Goal: Task Accomplishment & Management: Manage account settings

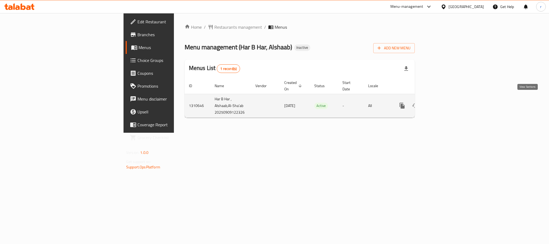
click at [447, 101] on link "enhanced table" at bounding box center [440, 105] width 13 height 13
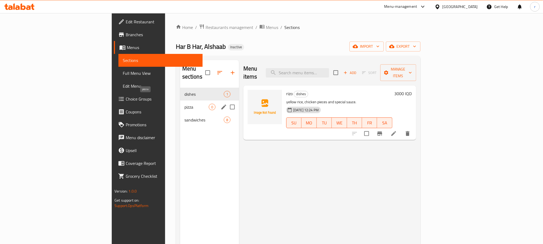
click at [184, 104] on span "pizza" at bounding box center [196, 107] width 24 height 6
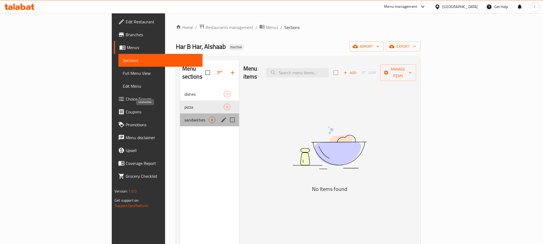
click at [184, 117] on span "sandwiches" at bounding box center [196, 120] width 24 height 6
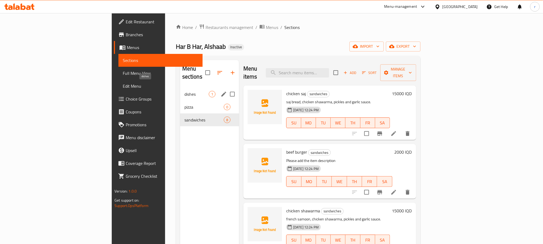
click at [184, 91] on span "dishes" at bounding box center [196, 94] width 24 height 6
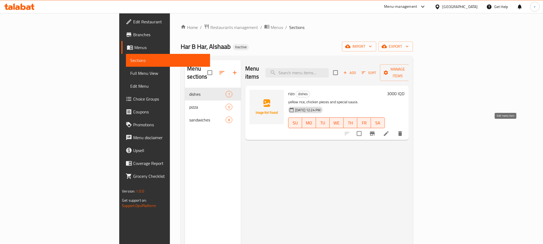
click at [389, 130] on icon at bounding box center [386, 133] width 6 height 6
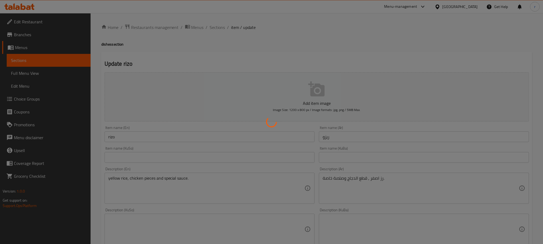
click at [22, 48] on div at bounding box center [271, 122] width 543 height 244
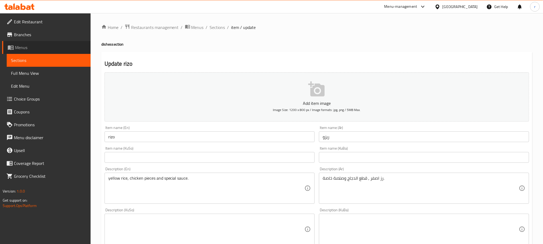
click at [22, 48] on span "Menus" at bounding box center [50, 47] width 71 height 6
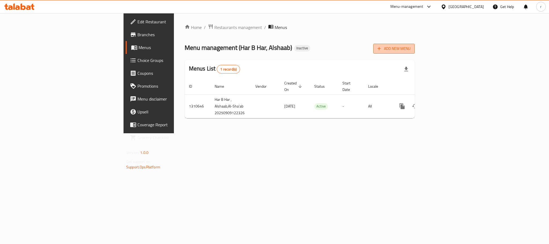
click at [411, 52] on span "Add New Menu" at bounding box center [394, 48] width 33 height 7
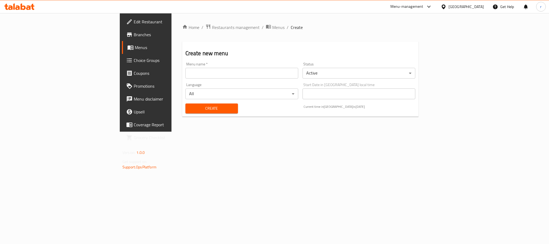
click at [209, 71] on input "text" at bounding box center [241, 73] width 113 height 11
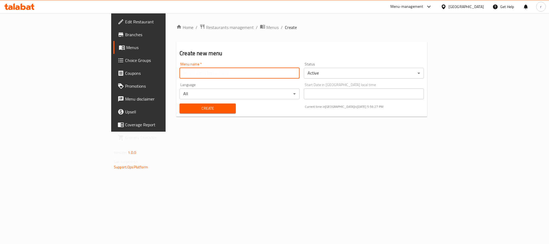
type input "Rezhan"
click at [184, 107] on span "Create" at bounding box center [208, 108] width 48 height 7
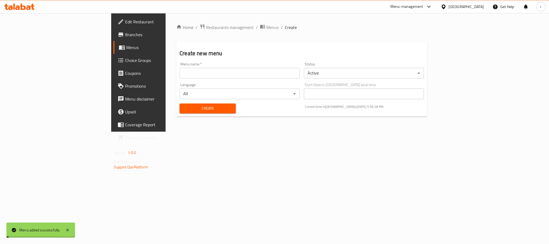
click at [266, 27] on span "Menus" at bounding box center [272, 27] width 12 height 6
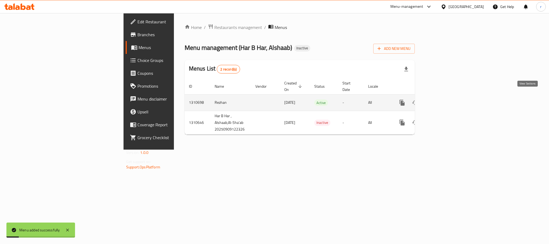
click at [444, 99] on icon "enhanced table" at bounding box center [441, 102] width 6 height 6
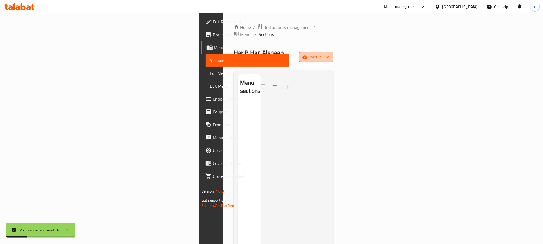
click at [329, 54] on span "import" at bounding box center [316, 57] width 26 height 7
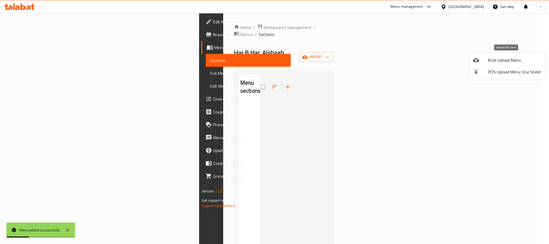
click at [517, 61] on span "Bulk Upload Menu" at bounding box center [514, 60] width 53 height 6
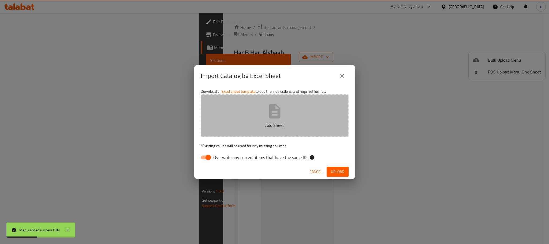
click at [268, 116] on icon "button" at bounding box center [274, 111] width 17 height 17
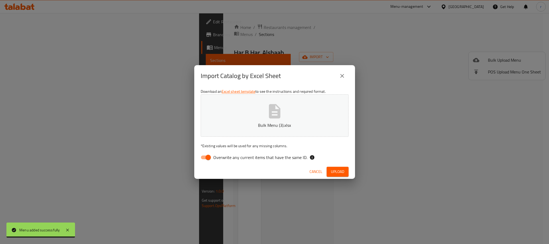
click at [207, 157] on input "Overwrite any current items that have the same ID." at bounding box center [208, 157] width 31 height 10
checkbox input "false"
click at [340, 171] on span "Upload" at bounding box center [337, 171] width 13 height 7
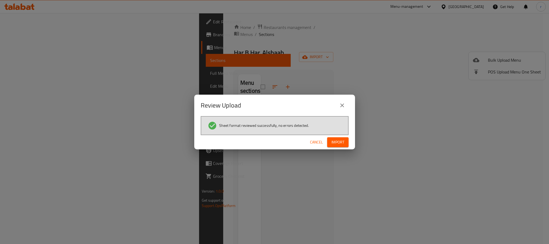
click at [330, 141] on button "Import" at bounding box center [337, 142] width 21 height 10
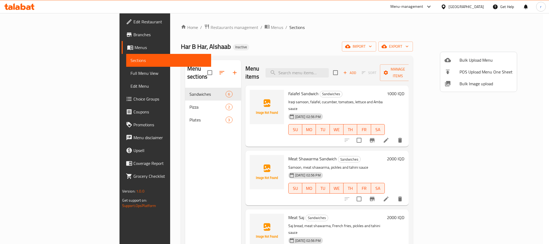
click at [350, 48] on div at bounding box center [274, 122] width 549 height 244
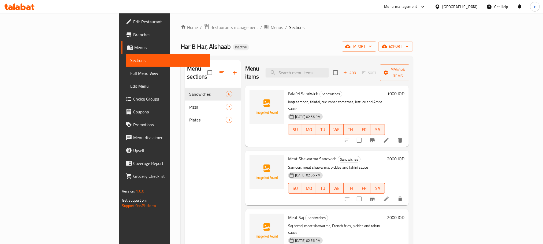
click at [373, 48] on icon "button" at bounding box center [370, 46] width 5 height 5
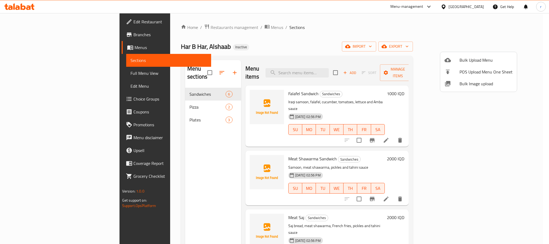
click at [470, 82] on span "Bulk Image upload" at bounding box center [486, 83] width 53 height 6
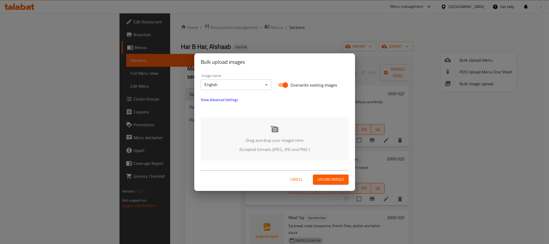
click at [269, 127] on div "Drag and drop your images here Accepted formats (JPEG, JPG and PNG )" at bounding box center [275, 139] width 148 height 44
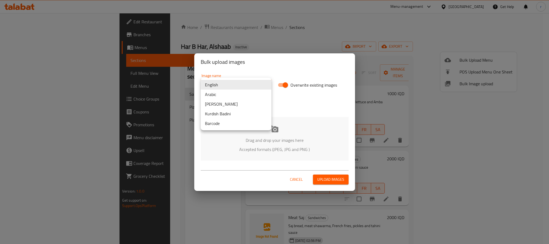
click at [229, 83] on body "​ Menu-management [GEOGRAPHIC_DATA] Get Help r Edit Restaurant Branches Menus S…" at bounding box center [274, 128] width 549 height 231
click at [215, 95] on li "Arabic" at bounding box center [236, 95] width 71 height 10
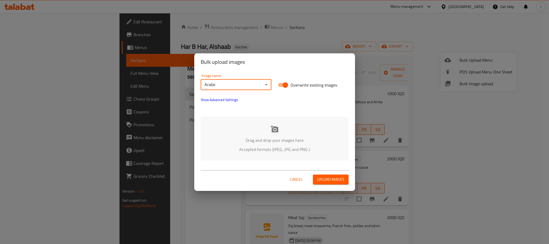
click at [267, 130] on div "Drag and drop your images here Accepted formats (JPEG, JPG and PNG )" at bounding box center [275, 139] width 148 height 44
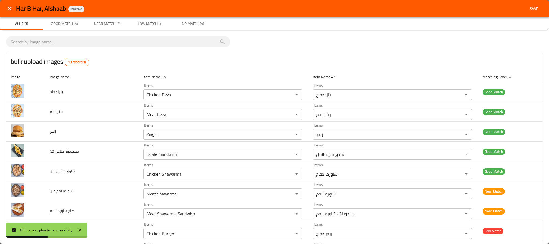
scroll to position [40, 0]
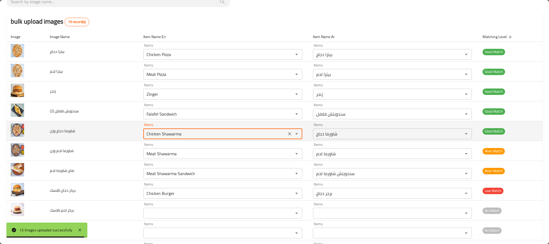
click at [195, 134] on وزن "Chicken Shawarma" at bounding box center [215, 134] width 140 height 8
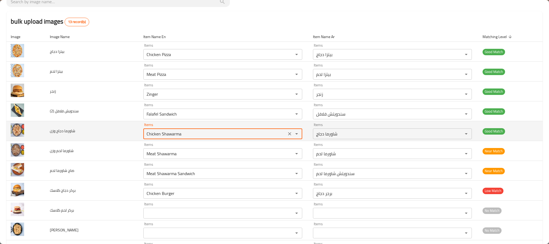
click at [287, 132] on icon "Clear" at bounding box center [289, 133] width 5 height 5
click at [293, 136] on icon "Open" at bounding box center [296, 134] width 6 height 6
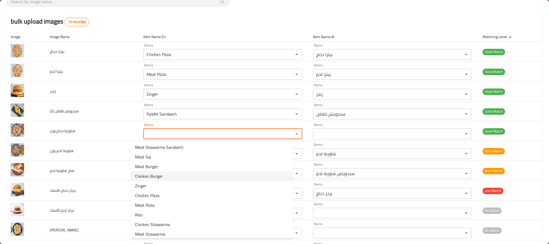
scroll to position [13, 0]
click at [161, 220] on span "Chicken Shawarma" at bounding box center [152, 222] width 35 height 6
type وزن "Chicken Shawarma"
type وزن-ar "شاورما دجاج"
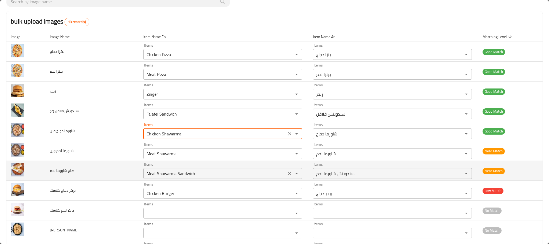
click at [202, 174] on لحم "Meat Shawarma Sandwich" at bounding box center [215, 174] width 140 height 8
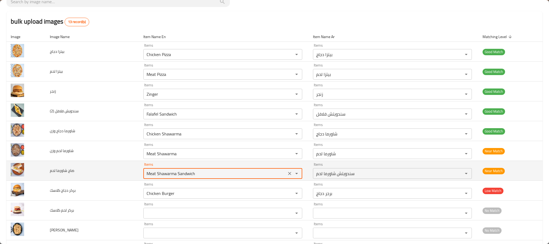
click at [286, 174] on button "Clear" at bounding box center [290, 174] width 8 height 8
click at [293, 174] on icon "Open" at bounding box center [296, 173] width 6 height 6
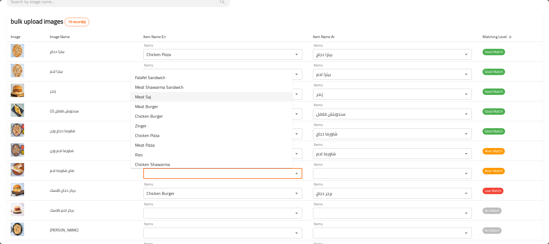
click at [149, 98] on span "Meat Saj" at bounding box center [143, 97] width 16 height 6
type لحم "Meat Saj"
type لحم-ar "صاج لحم"
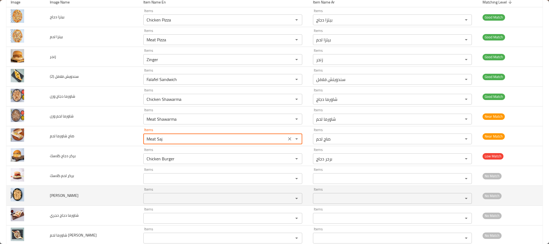
scroll to position [109, 0]
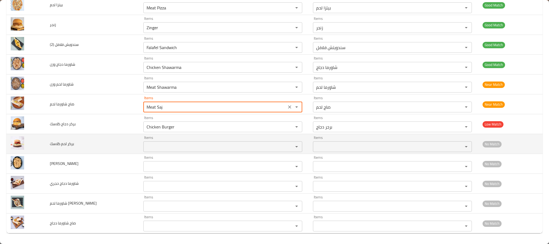
click at [166, 150] on div "Items" at bounding box center [222, 146] width 159 height 11
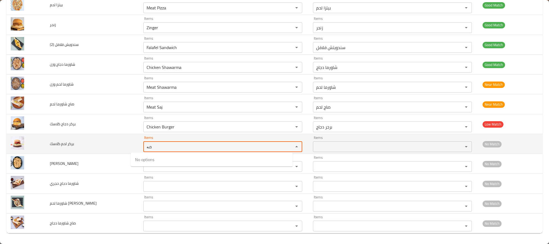
type كلاسك "م"
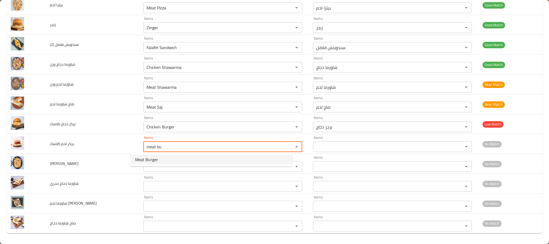
click at [171, 159] on كلاسك-option-0 "Meat Burger" at bounding box center [212, 160] width 162 height 10
type كلاسك "Meat Burger"
type كلاسك-ar "برجر لحم"
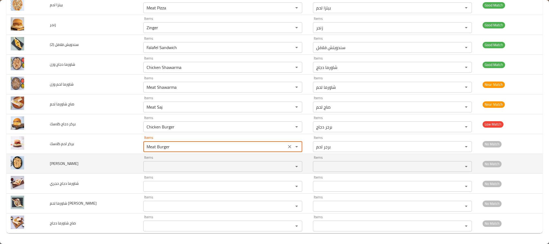
type كلاسك "Meat Burger"
click at [165, 163] on كلاسك "Items" at bounding box center [215, 167] width 140 height 8
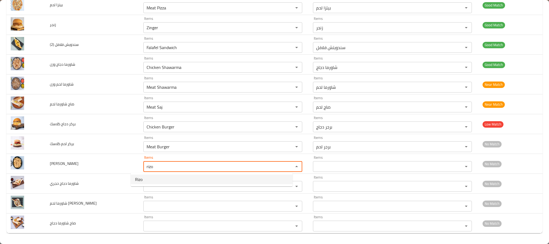
click at [164, 176] on كلاسك-option-0 "Rizo" at bounding box center [212, 179] width 162 height 10
type كلاسك "Rizo"
type كلاسك-ar "ريزو"
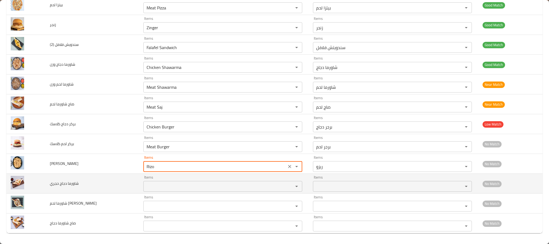
click at [159, 181] on div "Items" at bounding box center [222, 186] width 159 height 11
type كلاسك "Rizo"
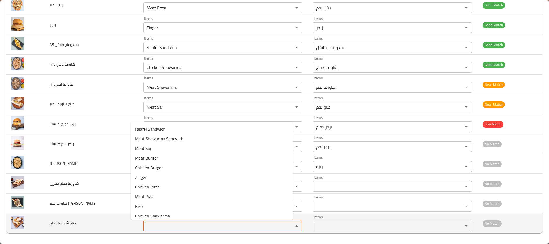
click at [196, 223] on دجاج "Items" at bounding box center [215, 226] width 140 height 8
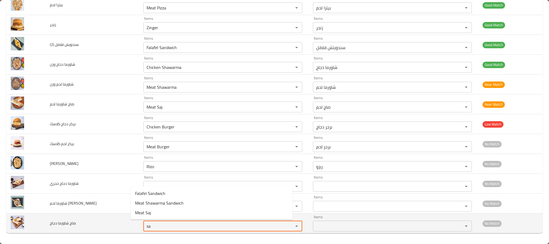
type دجاج "s"
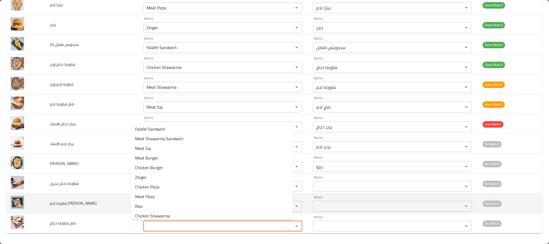
click at [51, 200] on span "شاورما لحم [PERSON_NAME]" at bounding box center [73, 203] width 47 height 7
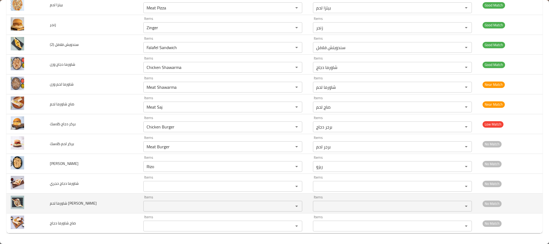
click at [143, 210] on div "Items" at bounding box center [222, 206] width 159 height 11
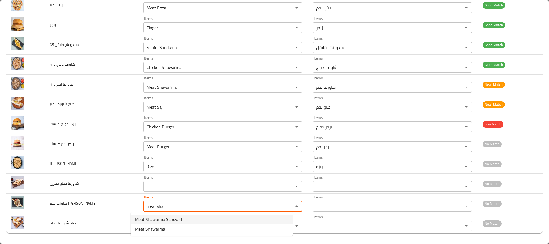
click at [166, 217] on span "Meat Shawarma Sandwich" at bounding box center [159, 219] width 49 height 6
type حجري "Meat Shawarma Sandwich"
type حجري-ar "سندویتش شاورما لحم"
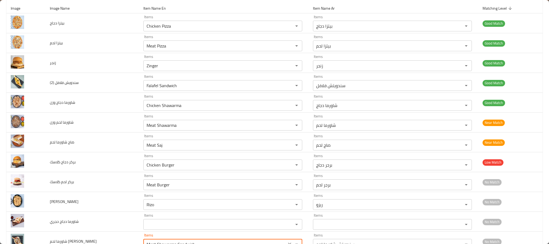
scroll to position [0, 0]
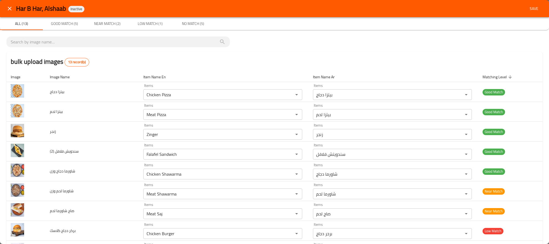
type حجري "Meat Shawarma Sandwich"
click at [539, 9] on div "Har B Har, Alshaab Inactive Save" at bounding box center [274, 8] width 549 height 17
click at [532, 6] on span "Save" at bounding box center [534, 8] width 13 height 7
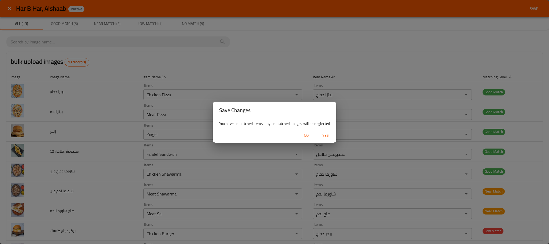
click at [329, 130] on div "No Yes" at bounding box center [275, 135] width 124 height 14
click at [326, 134] on span "Yes" at bounding box center [325, 135] width 13 height 7
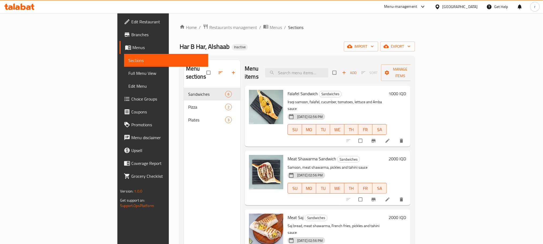
click at [128, 70] on span "Full Menu View" at bounding box center [165, 73] width 75 height 6
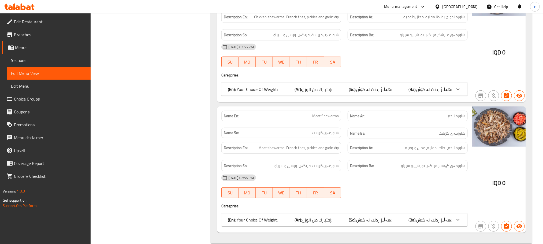
scroll to position [1248, 0]
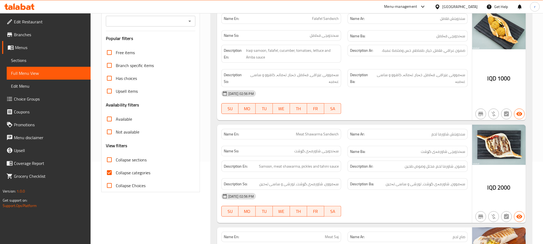
click at [131, 166] on label "Collapse sections" at bounding box center [125, 159] width 44 height 13
click at [116, 166] on input "Collapse sections" at bounding box center [109, 159] width 13 height 13
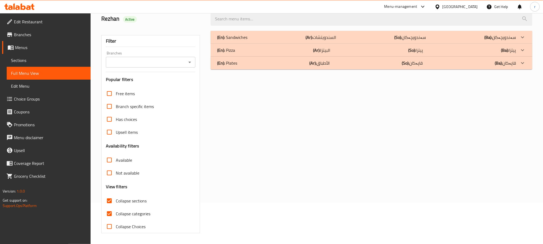
scroll to position [42, 0]
click at [132, 172] on div "Free items Branch specific items Has choices Upsell items Availability filters …" at bounding box center [151, 160] width 90 height 146
click at [110, 201] on input "Collapse sections" at bounding box center [109, 200] width 13 height 13
checkbox input "false"
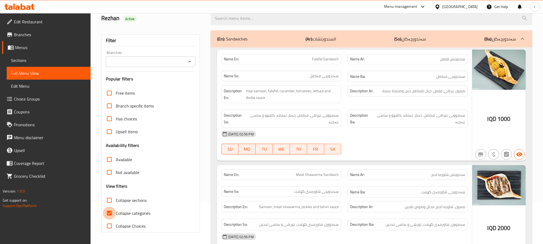
click at [112, 211] on input "Collapse categories" at bounding box center [109, 213] width 13 height 13
checkbox input "false"
click at [188, 63] on icon "Open" at bounding box center [190, 61] width 6 height 6
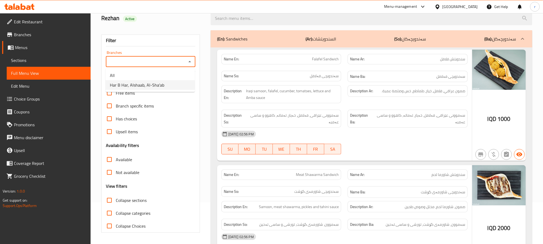
click at [141, 83] on span "Har B Har, Alshaab, Al-Sha'ab" at bounding box center [137, 85] width 54 height 6
type input "Har B Har, Alshaab, Al-Sha'ab"
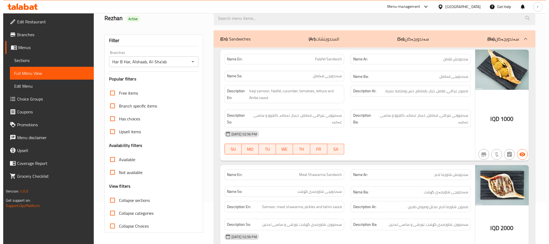
scroll to position [0, 0]
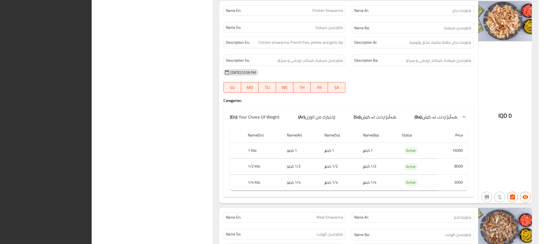
click at [396, 94] on div "Name En: Rizo Name Ar: ريزو Name So: ڕیزۆ Name Ba: ڕیزۆ Description En: Yellow …" at bounding box center [376, 150] width 326 height 508
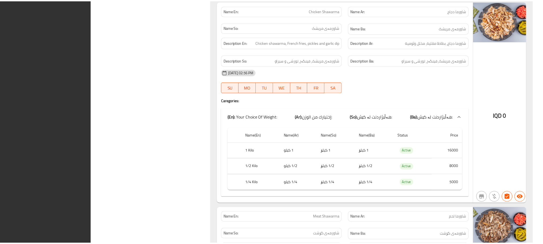
scroll to position [1493, 0]
